Goal: Information Seeking & Learning: Find specific page/section

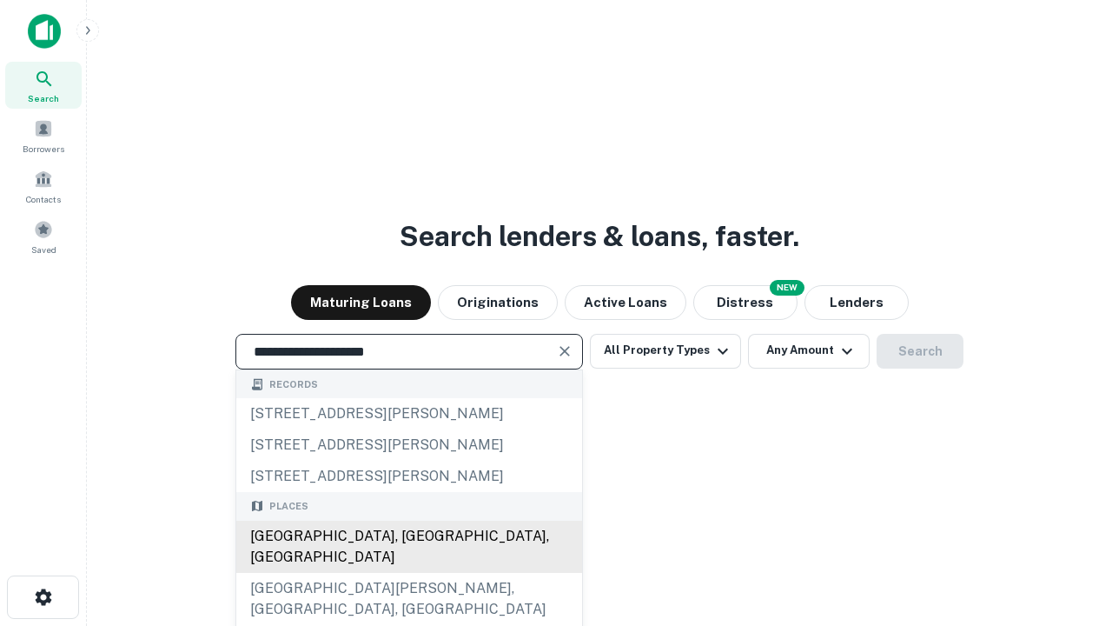
click at [408, 573] on div "[GEOGRAPHIC_DATA], [GEOGRAPHIC_DATA], [GEOGRAPHIC_DATA]" at bounding box center [409, 547] width 346 height 52
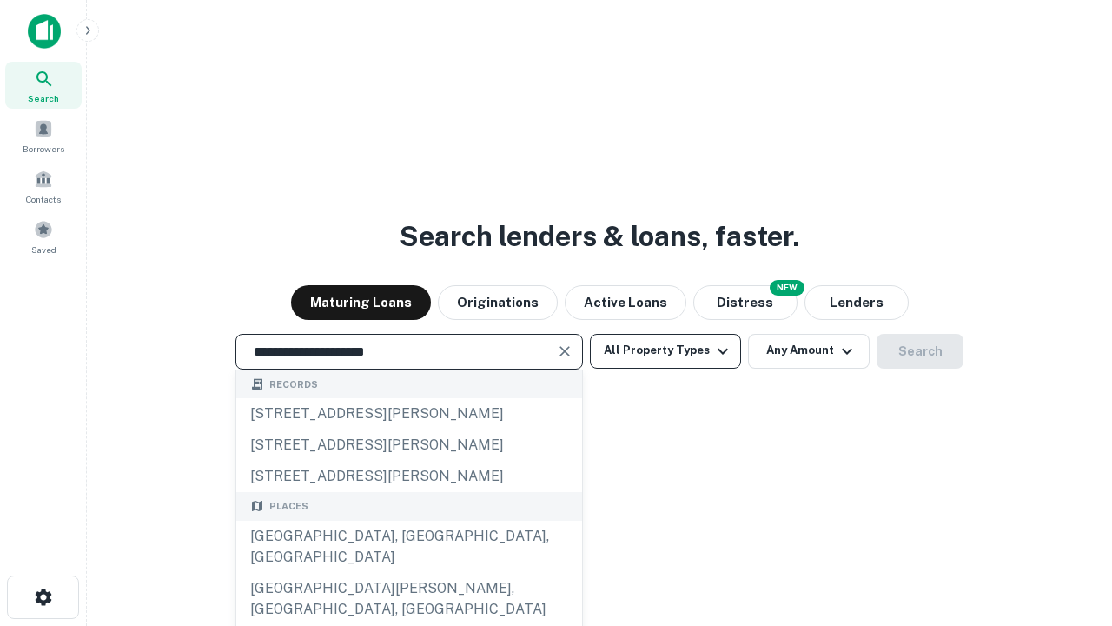
click at [666, 350] on button "All Property Types" at bounding box center [665, 351] width 151 height 35
type input "**********"
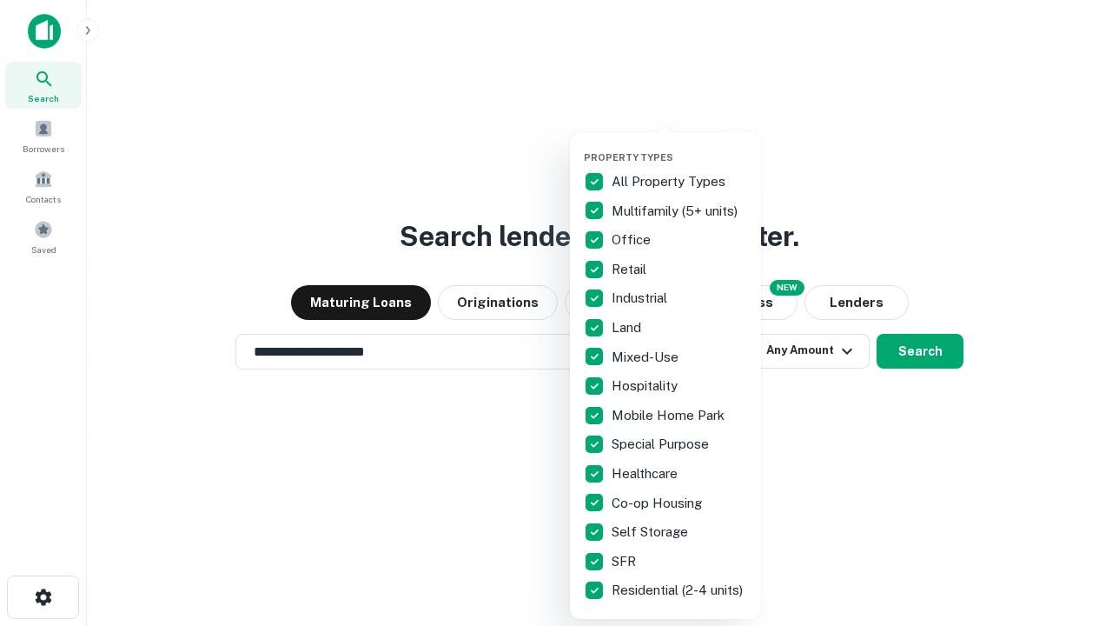
click at [680, 146] on button "button" at bounding box center [679, 146] width 191 height 1
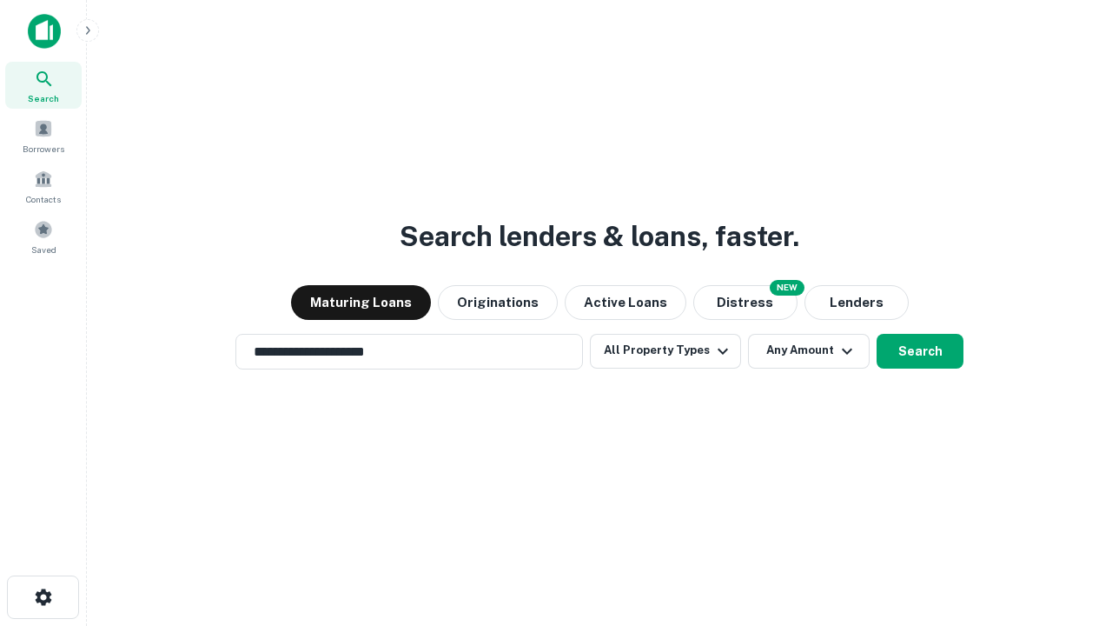
scroll to position [27, 0]
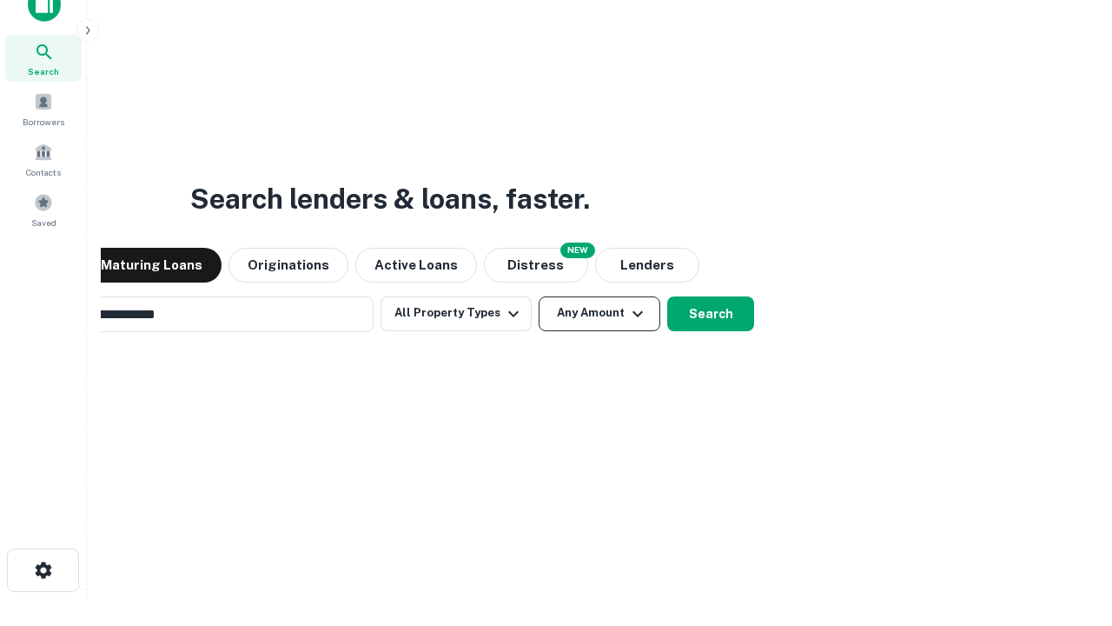
click at [539, 296] on button "Any Amount" at bounding box center [600, 313] width 122 height 35
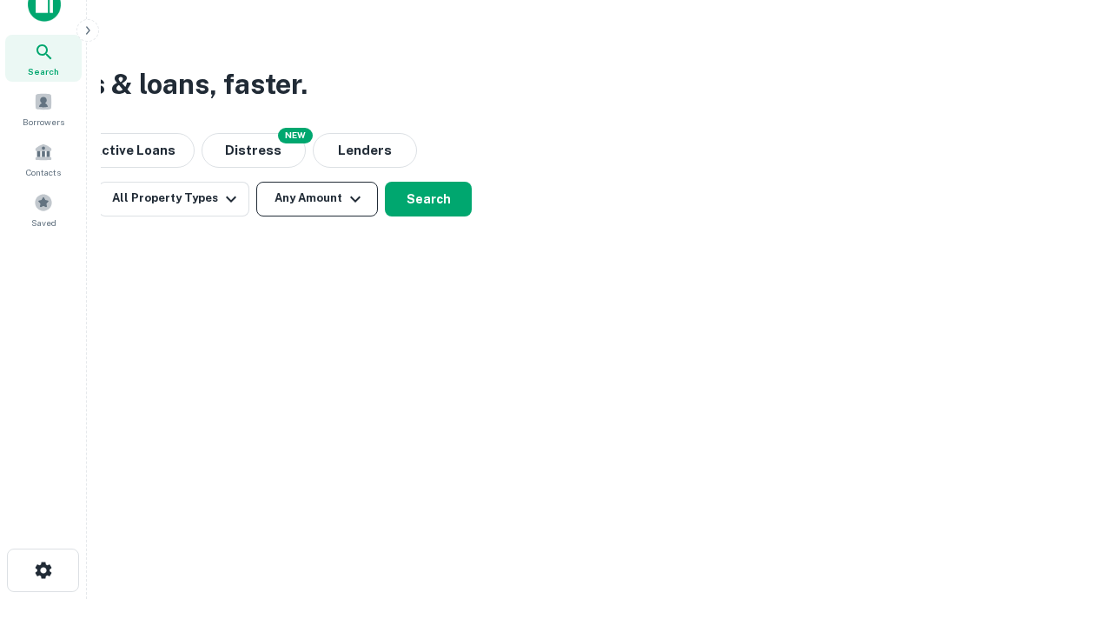
scroll to position [28, 0]
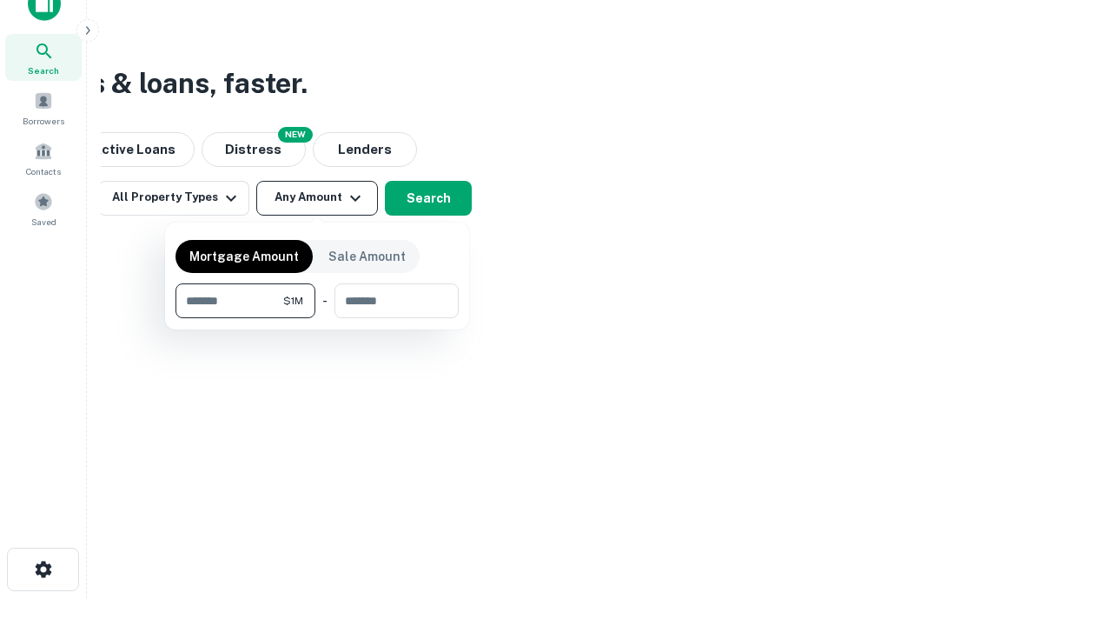
type input "*******"
click at [317, 318] on button "button" at bounding box center [317, 318] width 283 height 1
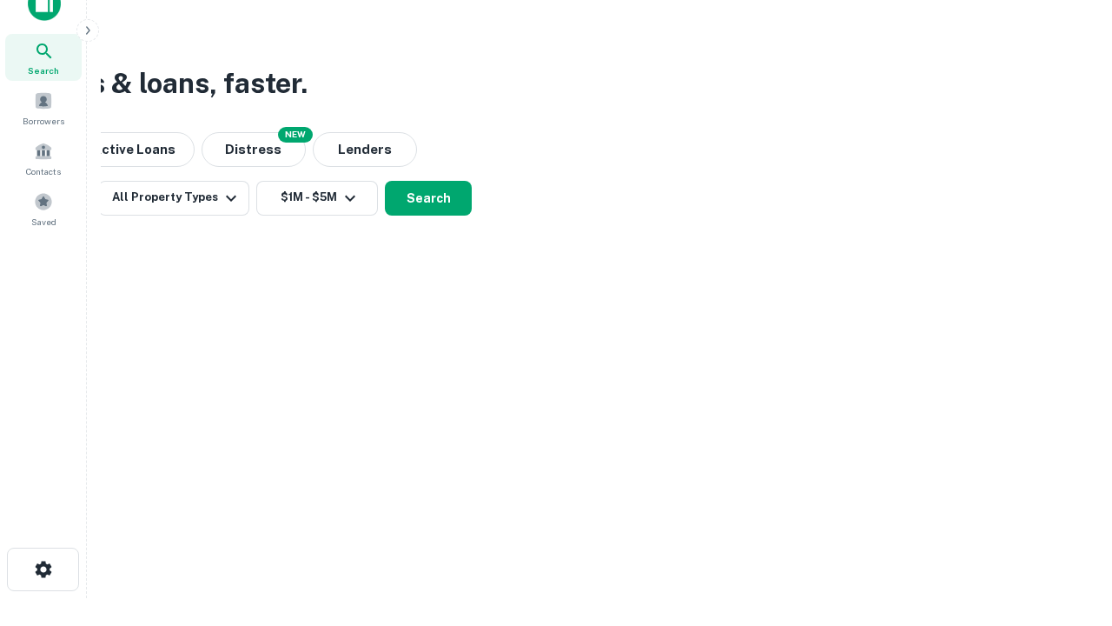
scroll to position [27, 0]
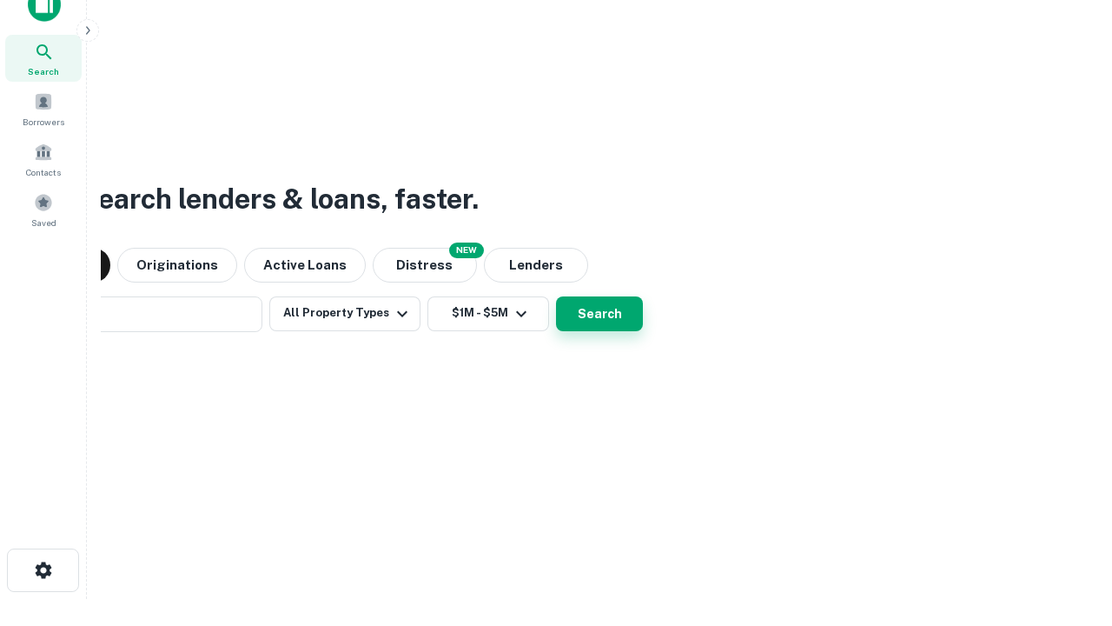
click at [556, 296] on button "Search" at bounding box center [599, 313] width 87 height 35
